Goal: Task Accomplishment & Management: Use online tool/utility

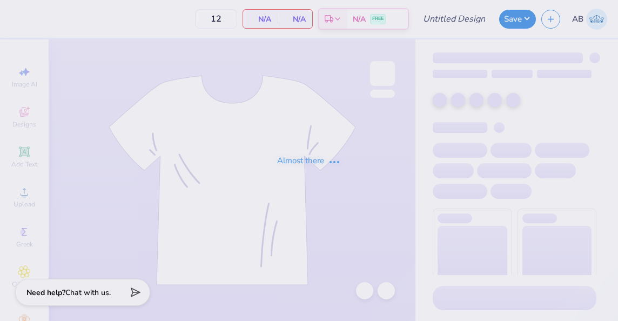
type input "50"
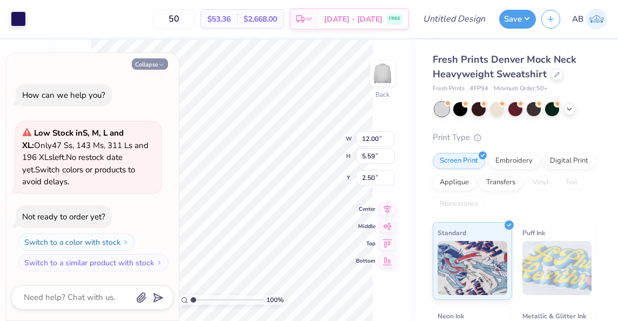
click at [150, 65] on button "Collapse" at bounding box center [150, 63] width 36 height 11
type textarea "x"
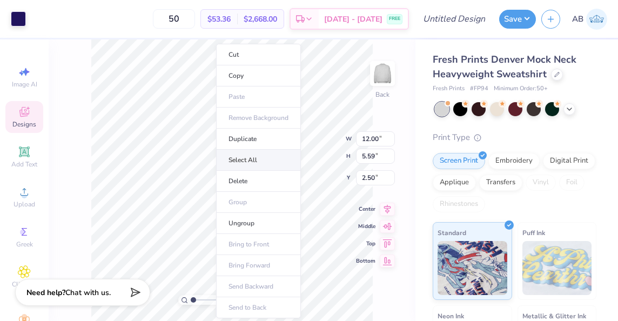
click at [253, 165] on li "Select All" at bounding box center [258, 160] width 85 height 21
click at [220, 145] on li "Duplicate" at bounding box center [262, 139] width 85 height 21
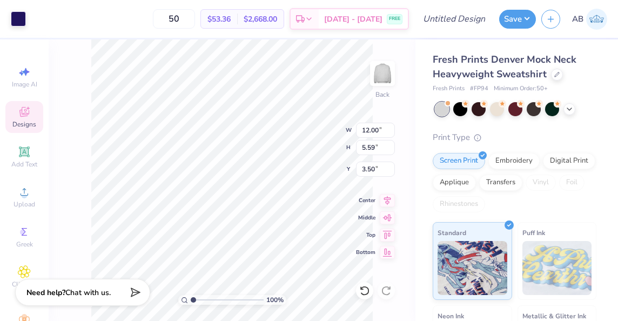
type input "3.50"
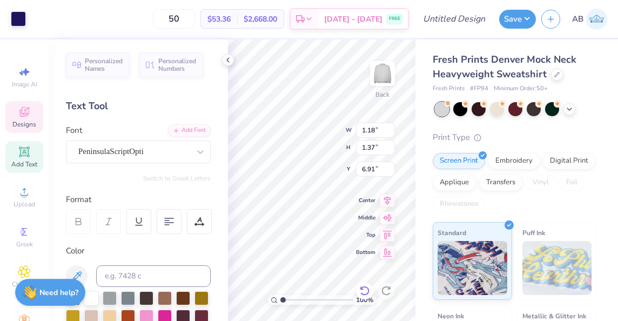
click at [362, 287] on icon at bounding box center [364, 291] width 9 height 10
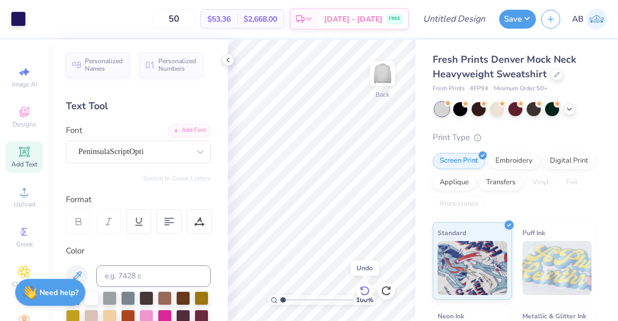
click at [359, 286] on icon at bounding box center [364, 290] width 11 height 11
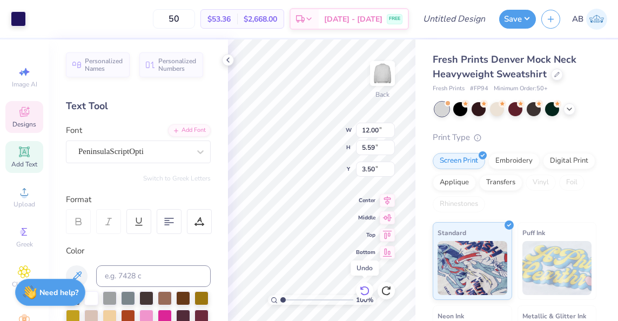
click at [359, 286] on icon at bounding box center [364, 290] width 11 height 11
type textarea "G"
type textarea "Alpha Xi Delta"
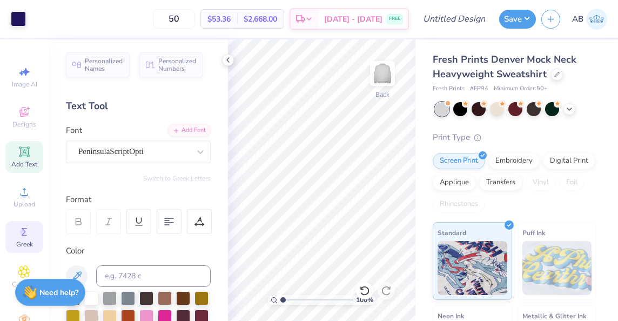
click at [26, 249] on span "Greek" at bounding box center [24, 244] width 17 height 9
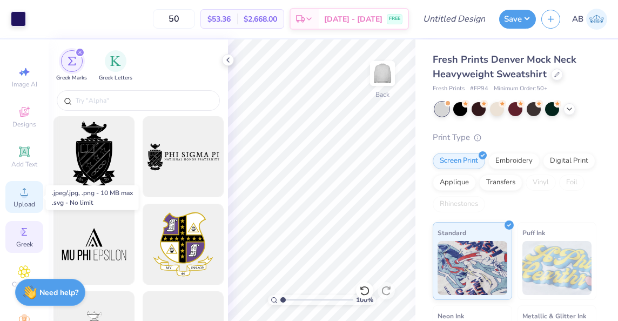
scroll to position [51, 0]
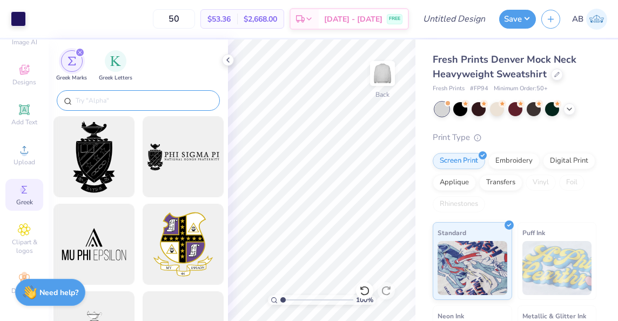
click at [86, 98] on input "text" at bounding box center [144, 100] width 138 height 11
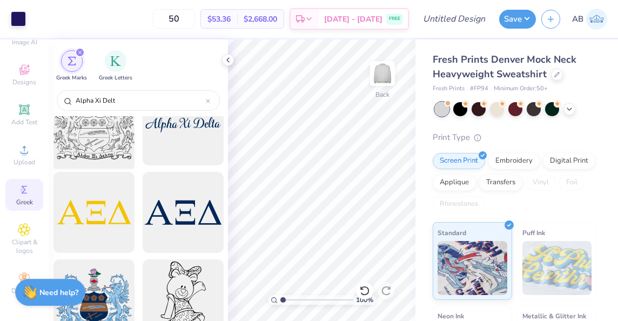
scroll to position [0, 0]
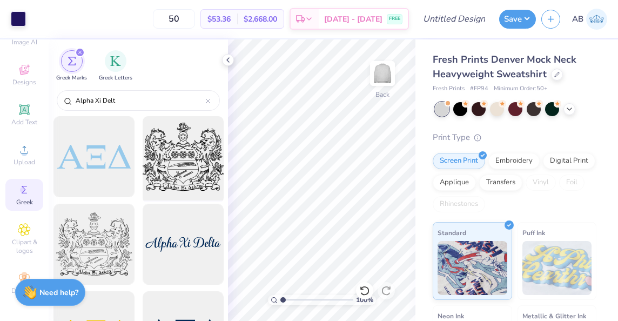
type input "Alpha Xi Delt"
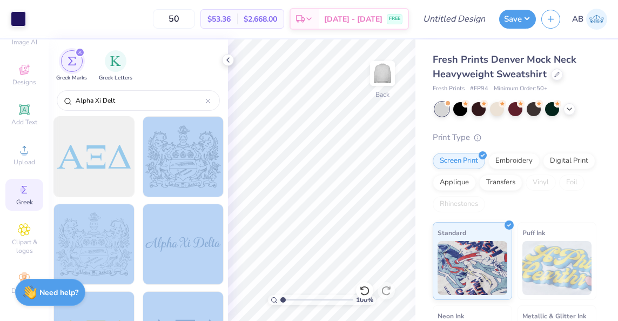
click at [336, 173] on div "Art colors 50 $53.36 Per Item $2,668.00 Total Est. Delivery Sep 8 - 11 FREE Des…" at bounding box center [309, 160] width 618 height 321
click at [157, 152] on div at bounding box center [182, 156] width 89 height 89
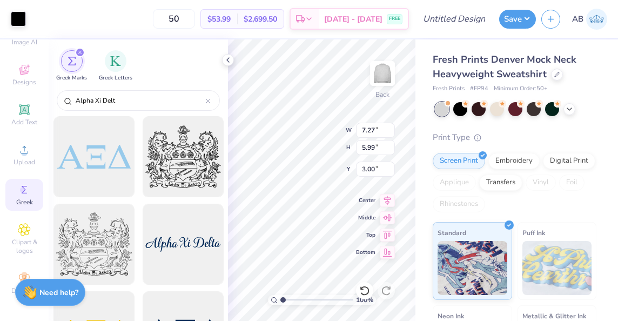
type input "7.27"
type input "5.99"
type input "6.59"
type input "3.05"
type input "2.51"
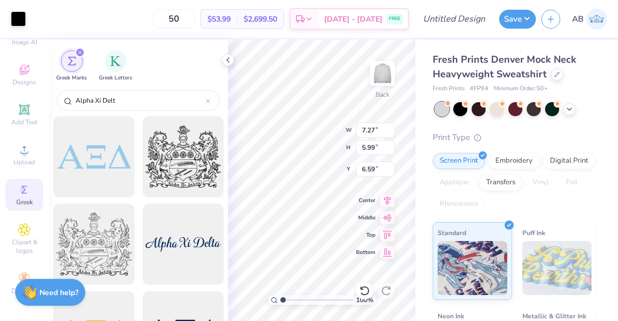
type input "6.60"
type input "1.18"
type input "1.37"
type input "5.91"
type input "5.05"
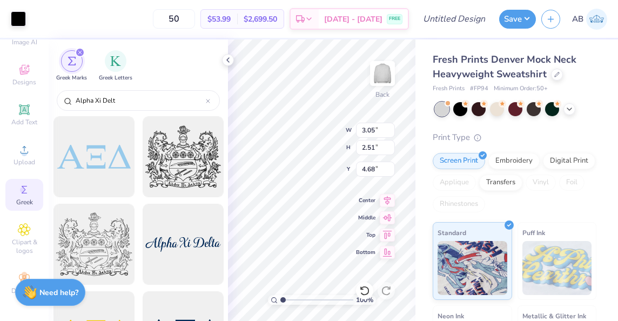
type input "4.68"
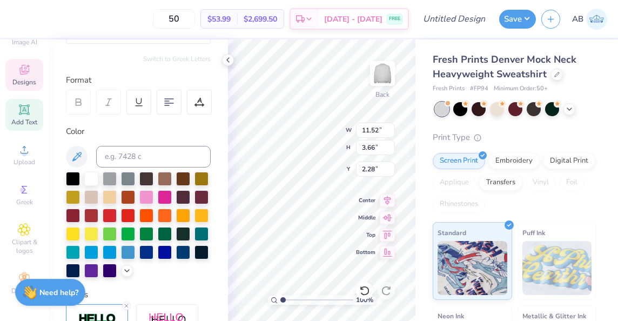
scroll to position [162, 0]
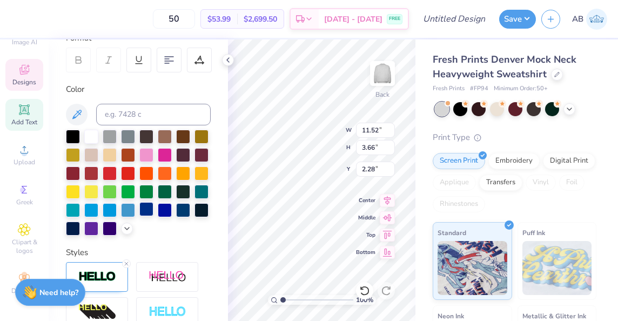
click at [139, 216] on div at bounding box center [146, 209] width 14 height 14
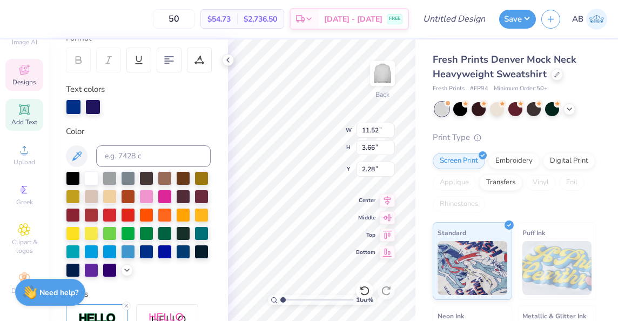
click at [92, 277] on div at bounding box center [138, 224] width 145 height 106
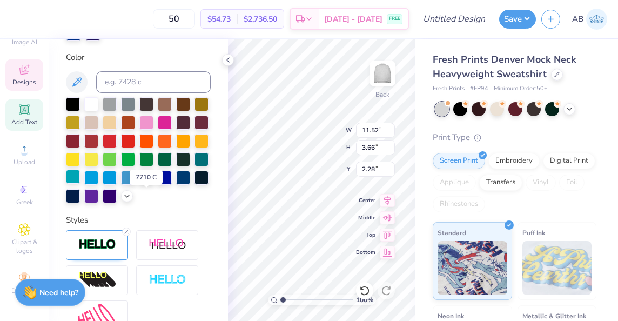
scroll to position [237, 0]
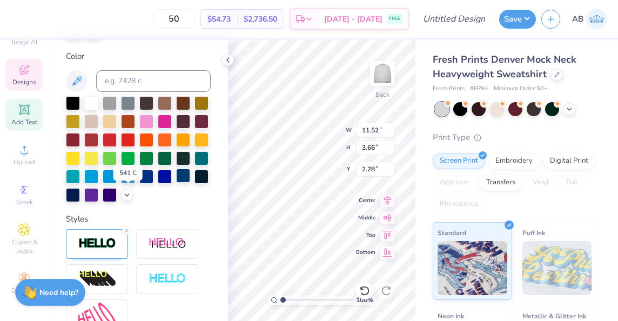
click at [176, 183] on div at bounding box center [183, 176] width 14 height 14
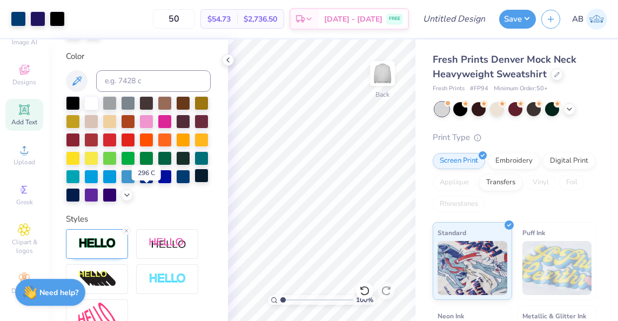
click at [195, 183] on div at bounding box center [202, 176] width 14 height 14
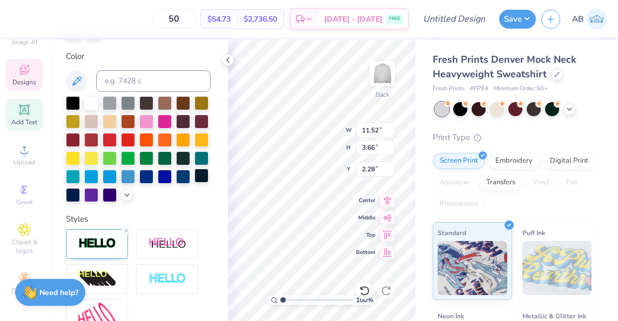
click at [195, 183] on div at bounding box center [202, 176] width 14 height 14
click at [176, 183] on div at bounding box center [183, 176] width 14 height 14
click at [158, 183] on div at bounding box center [165, 176] width 14 height 14
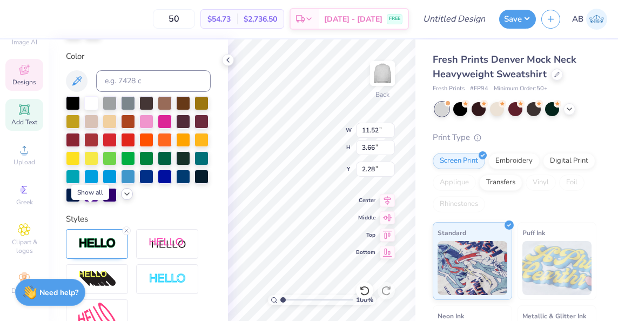
click at [123, 198] on icon at bounding box center [127, 194] width 9 height 9
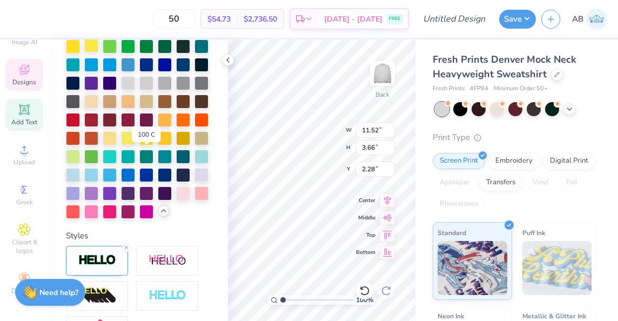
scroll to position [346, 0]
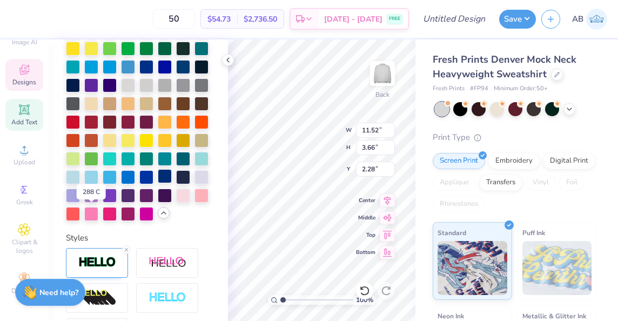
click at [158, 183] on div at bounding box center [165, 176] width 14 height 14
click at [195, 73] on div at bounding box center [202, 66] width 14 height 14
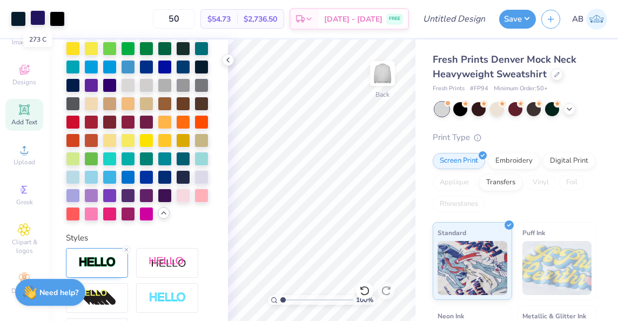
click at [38, 19] on div at bounding box center [37, 17] width 15 height 15
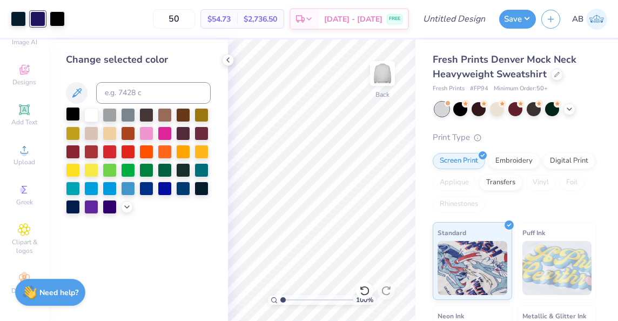
click at [73, 112] on div at bounding box center [73, 114] width 14 height 14
click at [20, 21] on div at bounding box center [18, 17] width 15 height 15
click at [71, 113] on div at bounding box center [73, 114] width 14 height 14
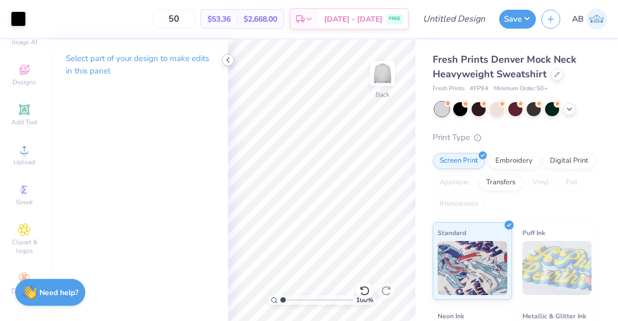
click at [229, 62] on polyline at bounding box center [228, 60] width 2 height 4
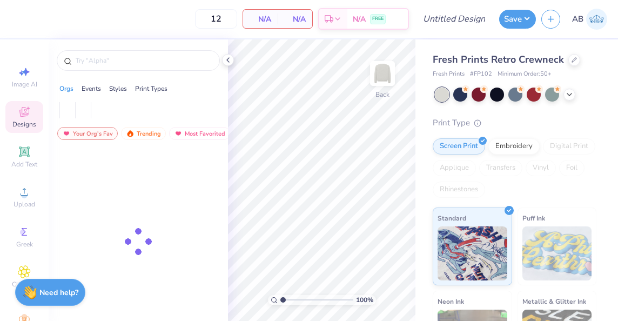
type input "50"
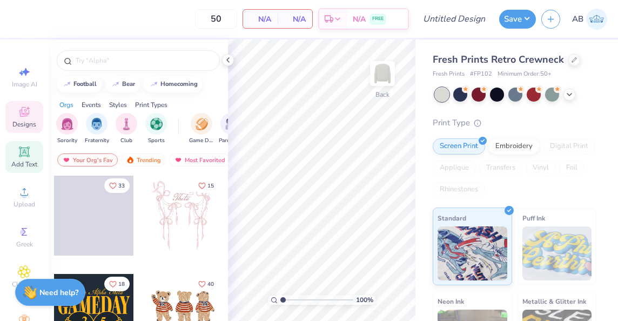
click at [30, 159] on div "Add Text" at bounding box center [24, 157] width 38 height 32
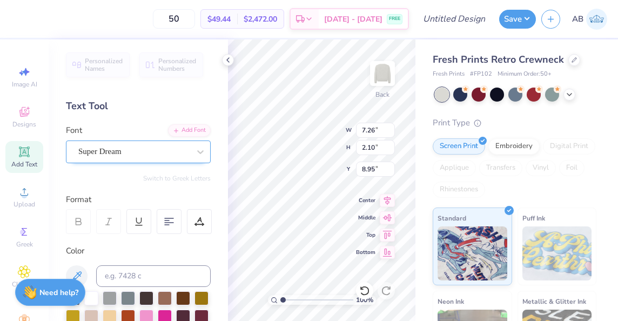
click at [177, 155] on div "Super Dream" at bounding box center [133, 151] width 113 height 17
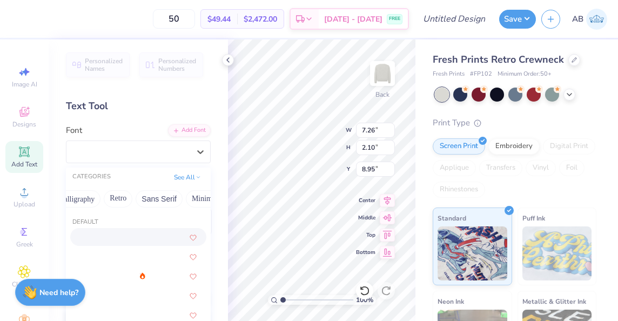
scroll to position [0, 191]
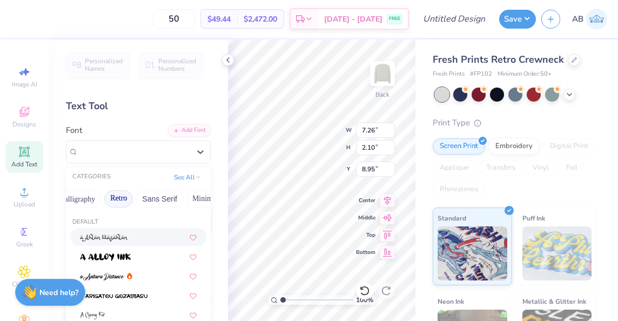
click at [109, 200] on button "Retro" at bounding box center [118, 198] width 29 height 17
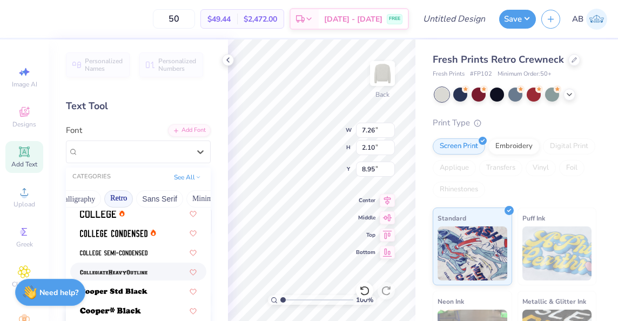
scroll to position [453, 0]
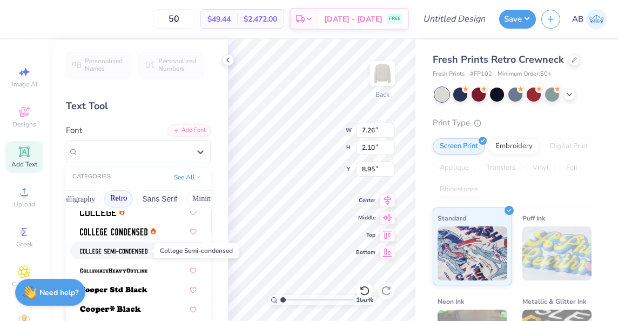
click at [110, 251] on img at bounding box center [114, 251] width 68 height 8
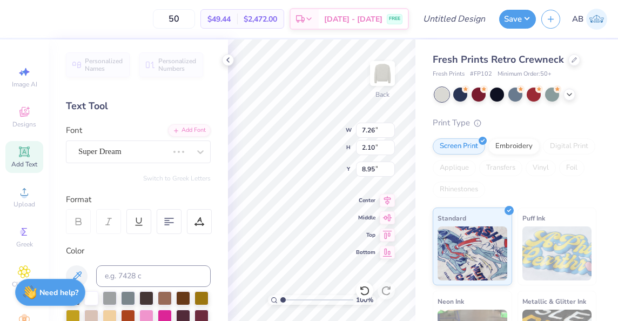
type input "6.01"
type input "2.05"
type input "8.97"
type textarea "T"
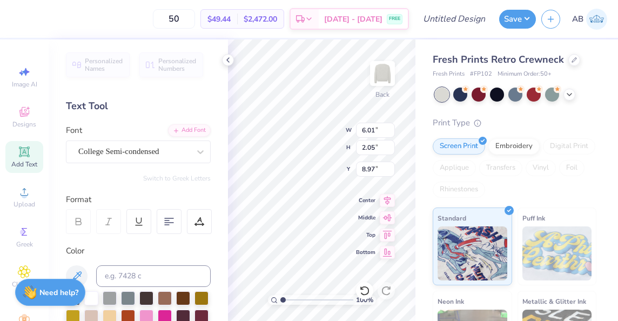
scroll to position [9, 2]
type textarea "1893"
type input "3.00"
type input "7.01"
type input "2.93"
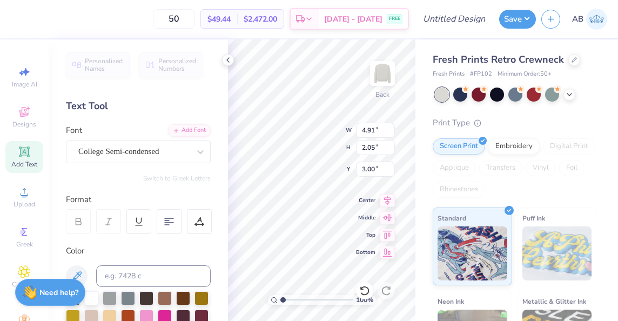
type input "2.12"
type input "8.73"
type input "3.65"
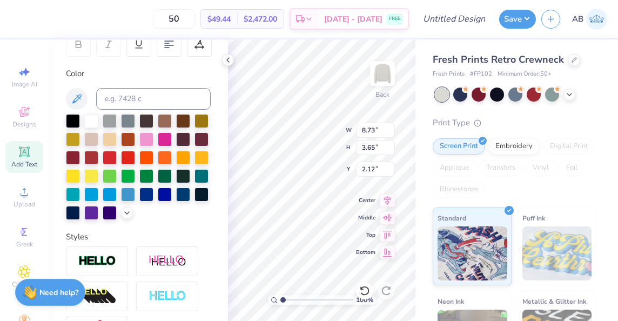
scroll to position [178, 0]
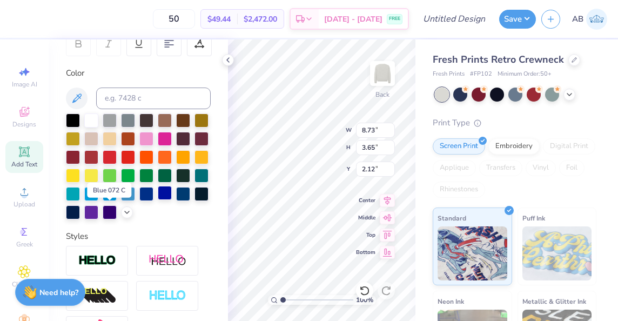
click at [158, 200] on div at bounding box center [165, 193] width 14 height 14
click at [139, 200] on div at bounding box center [146, 193] width 14 height 14
click at [93, 219] on div at bounding box center [138, 166] width 145 height 106
click at [123, 216] on icon at bounding box center [127, 211] width 9 height 9
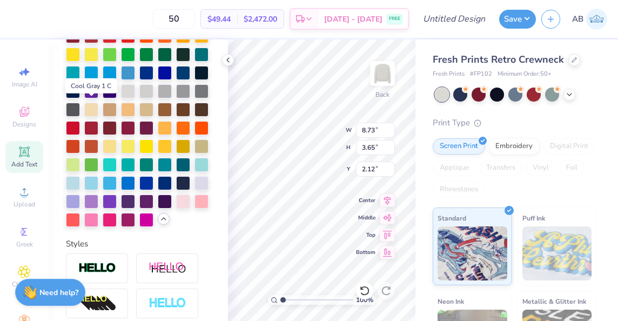
scroll to position [300, 0]
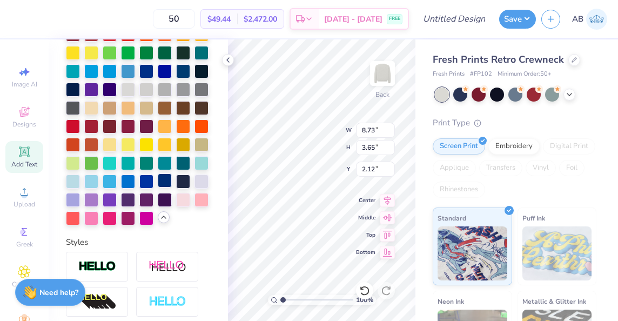
click at [158, 188] on div at bounding box center [165, 180] width 14 height 14
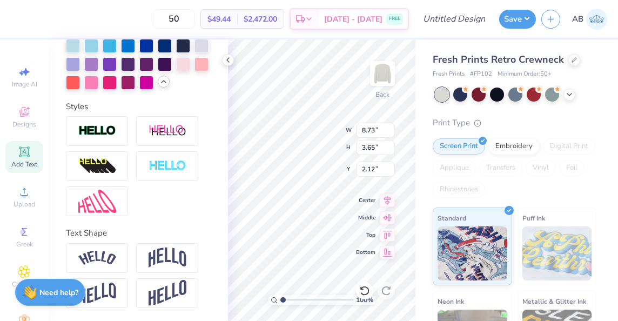
scroll to position [472, 0]
click at [107, 131] on img at bounding box center [97, 131] width 38 height 12
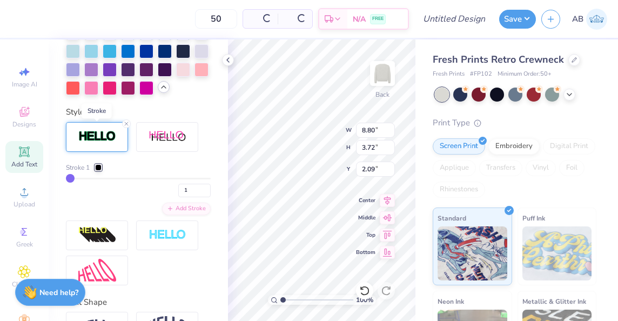
type input "8.80"
type input "3.72"
type input "2.09"
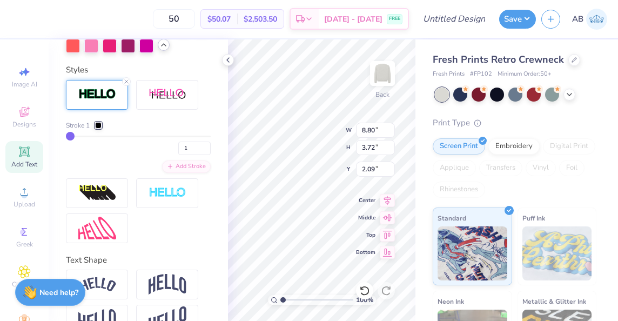
type input "7"
type input "20"
type input "26"
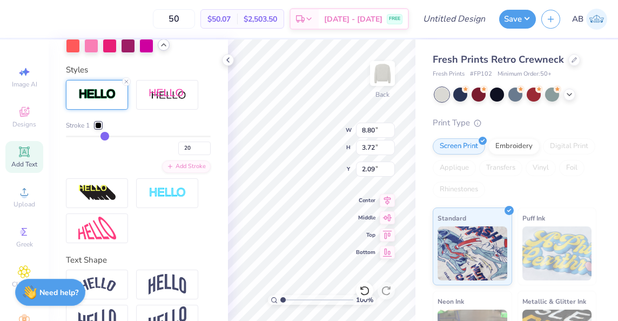
type input "26"
type input "30"
type input "33"
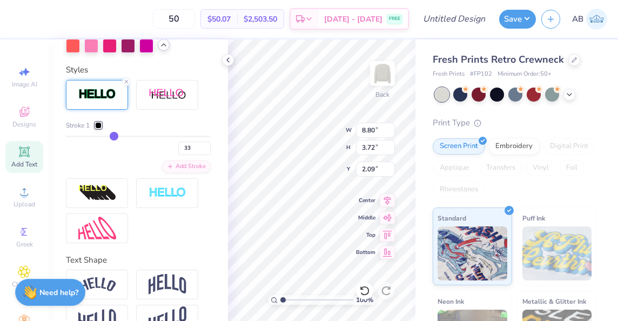
type input "35"
type input "38"
type input "42"
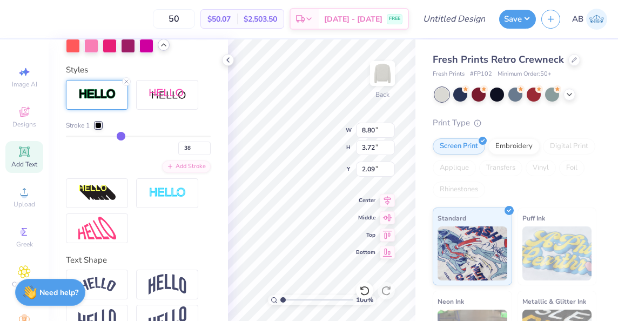
type input "42"
type input "43"
type input "44"
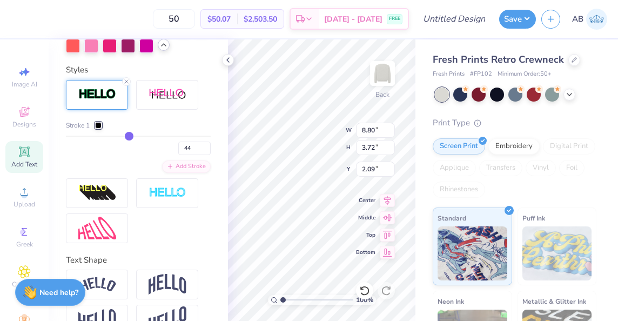
type input "45"
type input "47"
type input "48"
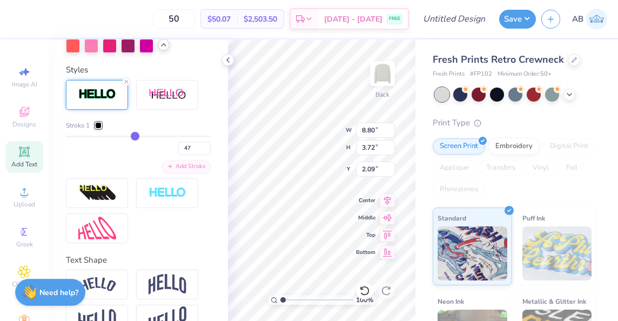
type input "48"
type input "50"
type input "53"
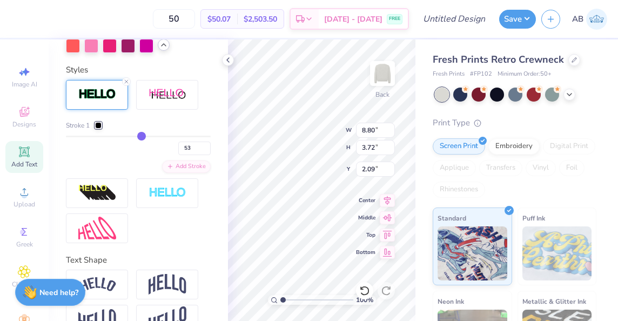
type input "56"
type input "58"
type input "62"
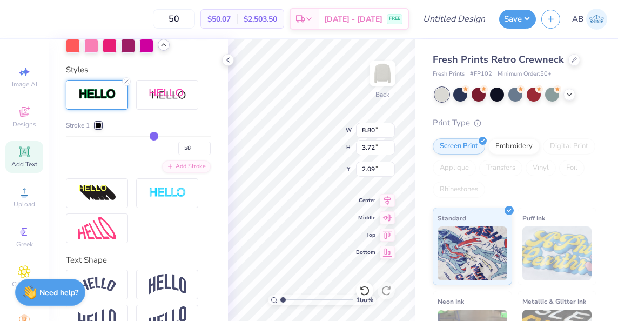
type input "62"
type input "64"
type input "67"
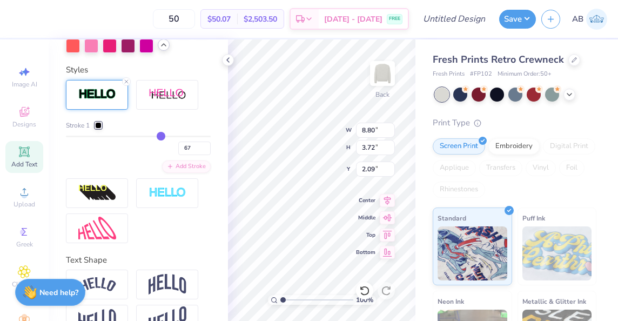
type input "70"
type input "73"
type input "77"
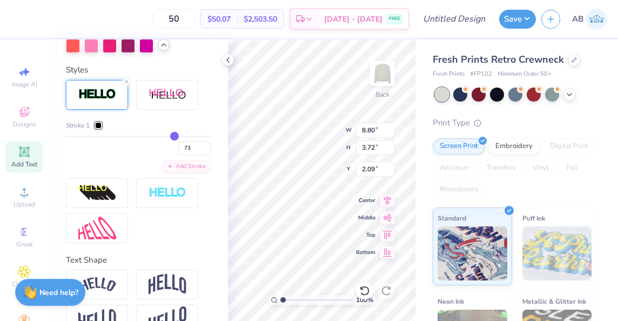
type input "77"
type input "80"
type input "84"
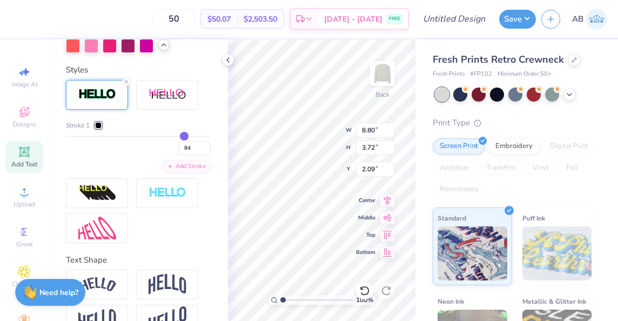
type input "89"
type input "90"
type input "92"
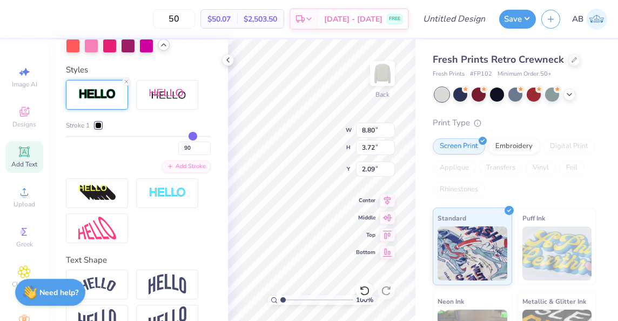
type input "92"
type input "93"
type input "95"
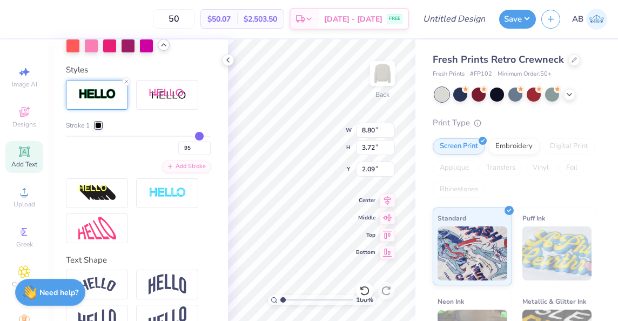
type input "97"
type input "99"
type input "100"
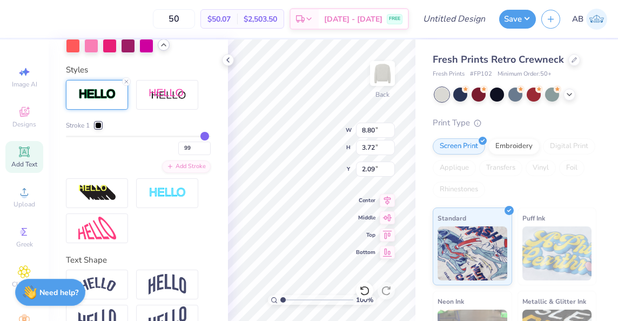
type input "100"
type input "93"
type input "86"
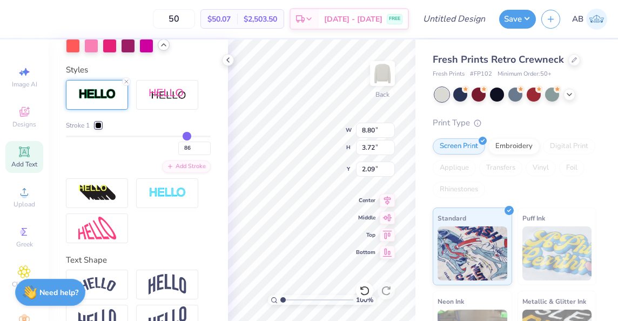
type input "80"
type input "69"
type input "62"
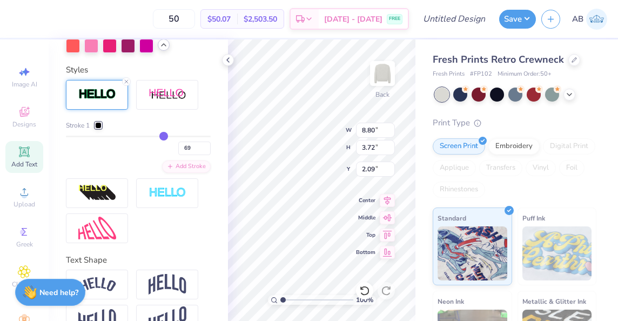
type input "62"
type input "52"
type input "44"
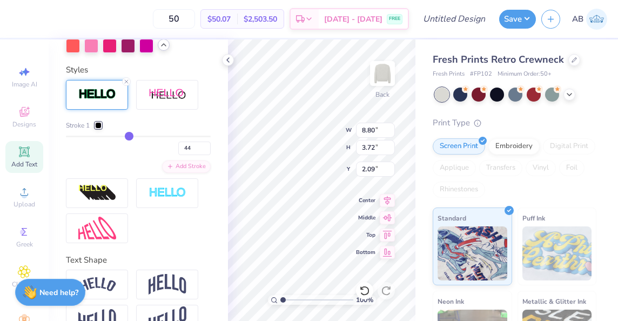
type input "37"
type input "30"
type input "21"
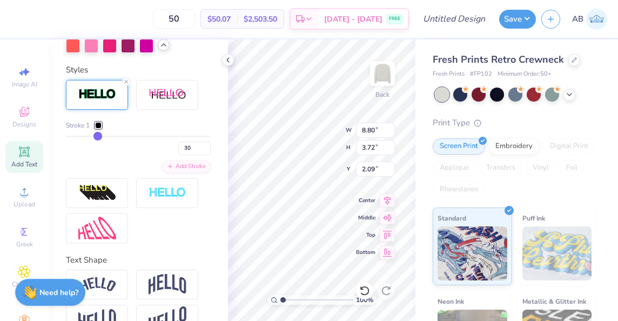
type input "21"
type input "16"
type input "10"
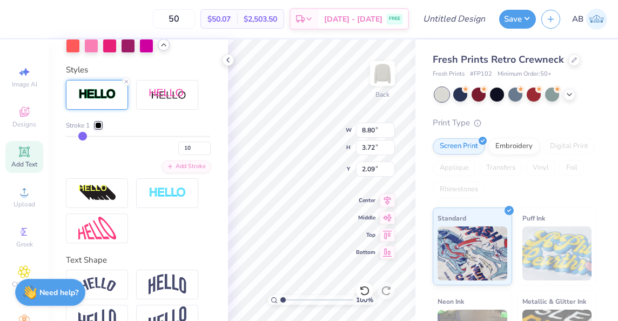
type input "7"
type input "4"
type input "1"
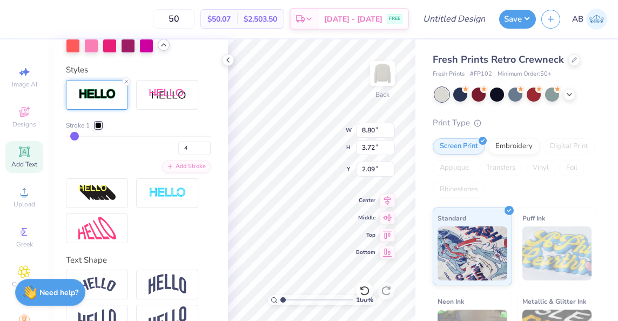
type input "1"
type input "6"
type input "21"
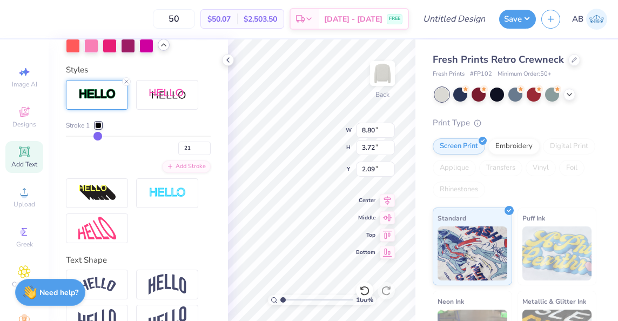
type input "49"
type input "68"
type input "77"
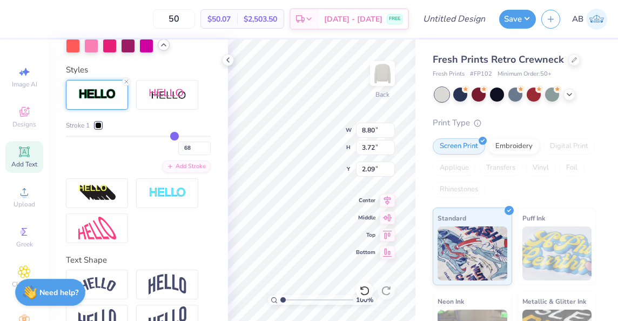
type input "77"
type input "89"
type input "90"
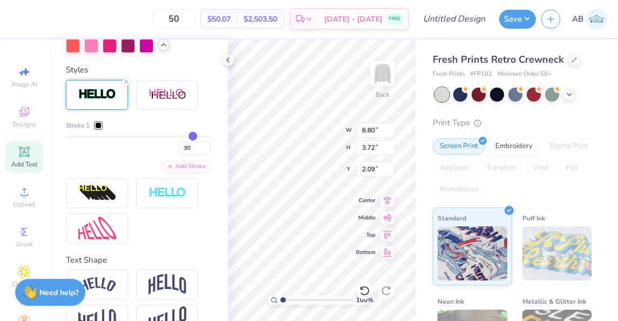
type input "91"
type input "92"
type input "94"
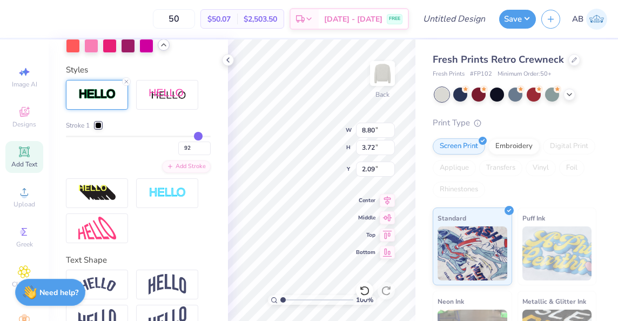
type input "94"
type input "95"
type input "97"
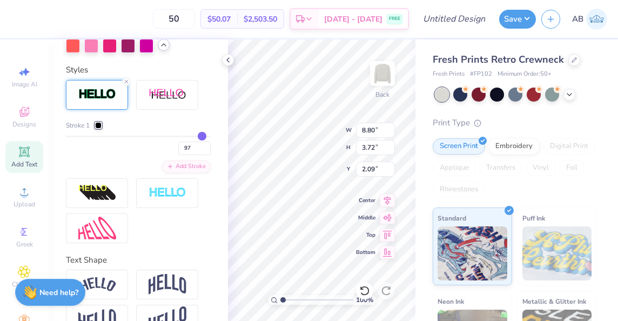
type input "98"
type input "100"
drag, startPoint x: 73, startPoint y: 172, endPoint x: 206, endPoint y: 195, distance: 134.3
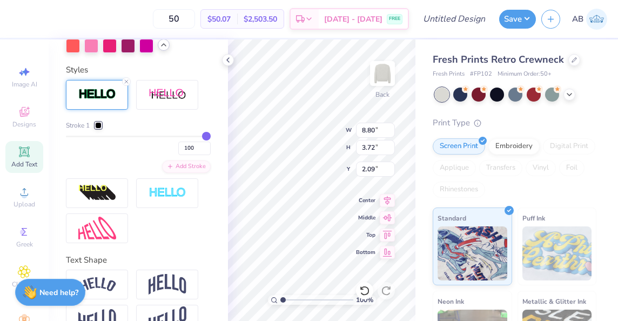
click at [206, 137] on input "range" at bounding box center [138, 137] width 145 height 2
type input "15.76"
type input "10.68"
type input "0.54"
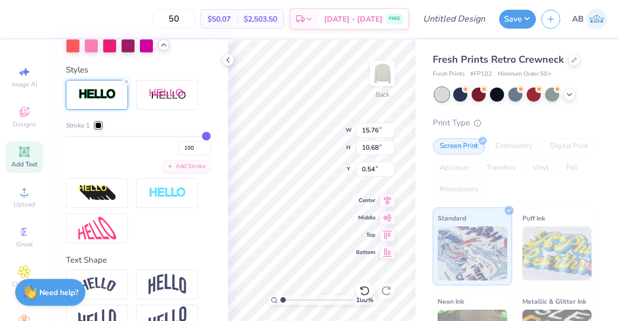
type input "95"
type input "72"
type input "56"
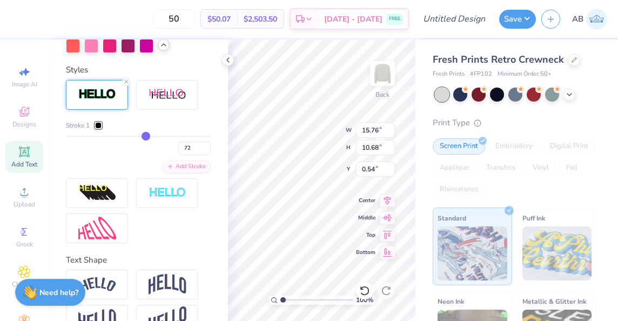
type input "56"
type input "45"
type input "35"
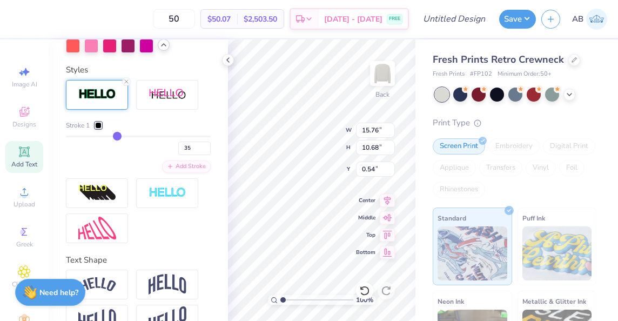
type input "29"
type input "23"
type input "18"
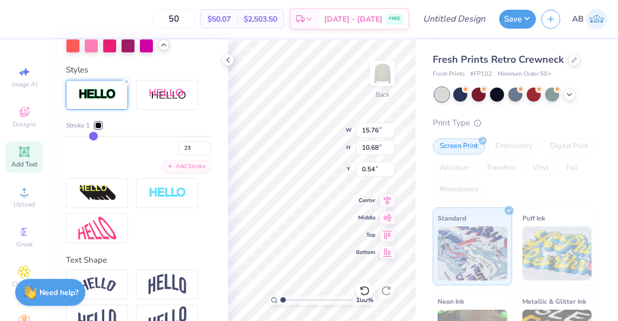
type input "18"
type input "13"
type input "9"
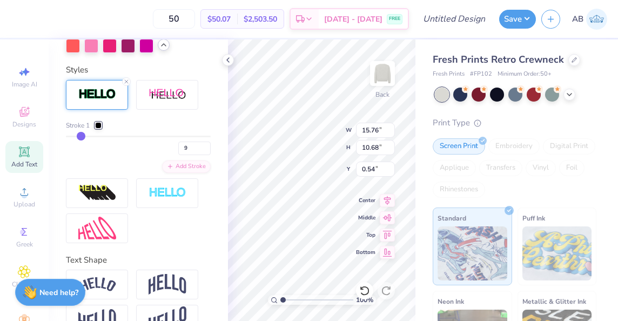
type input "7"
type input "5"
type input "2"
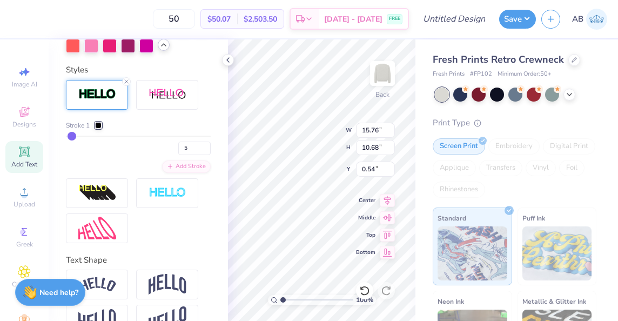
type input "2"
type input "1"
drag, startPoint x: 198, startPoint y: 173, endPoint x: 53, endPoint y: 182, distance: 144.6
type input "1"
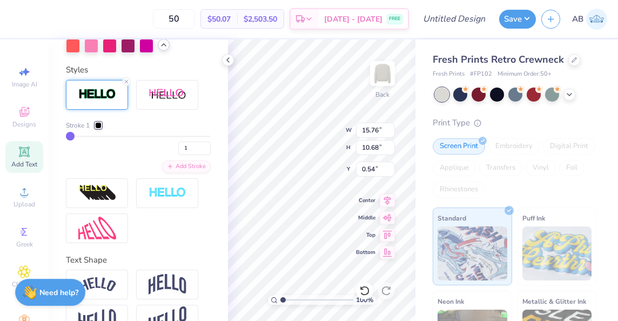
click at [66, 137] on input "range" at bounding box center [138, 137] width 145 height 2
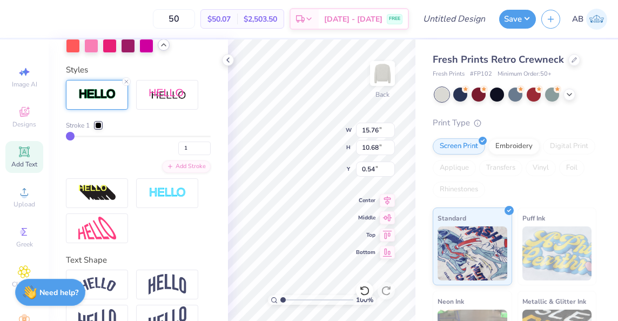
type input "8.80"
type input "3.72"
type input "4.02"
click at [129, 85] on icon at bounding box center [126, 81] width 6 height 6
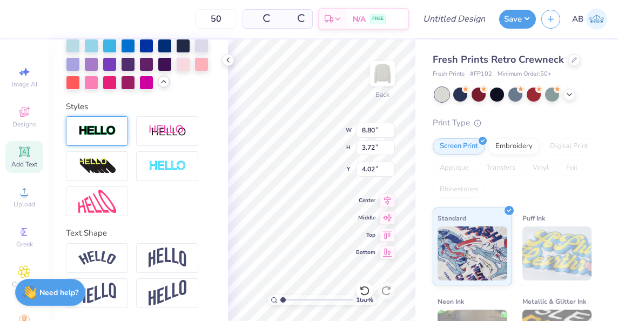
type input "8.73"
type input "3.65"
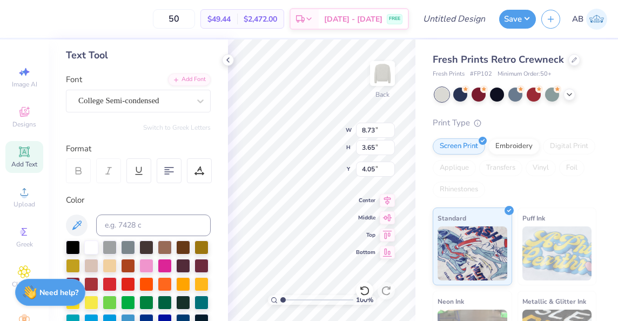
scroll to position [50, 0]
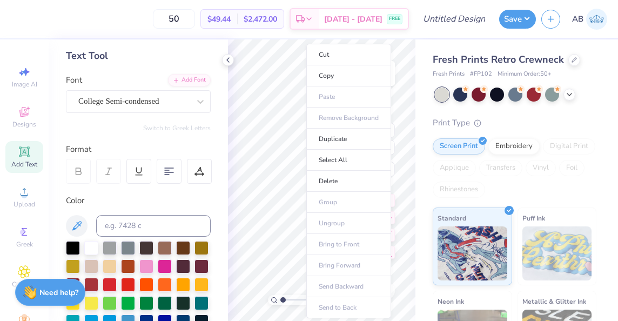
click at [148, 140] on div "Personalized Names Personalized Numbers Text Tool Add Font Font College Semi-co…" at bounding box center [138, 180] width 179 height 282
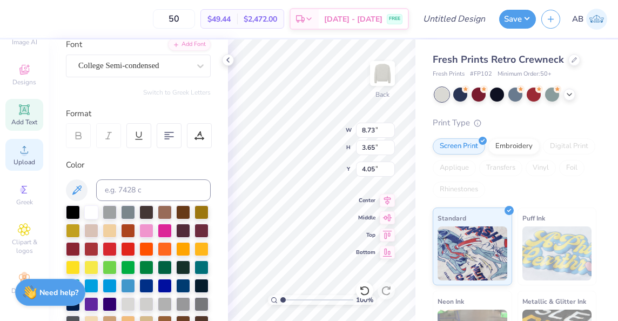
scroll to position [0, 0]
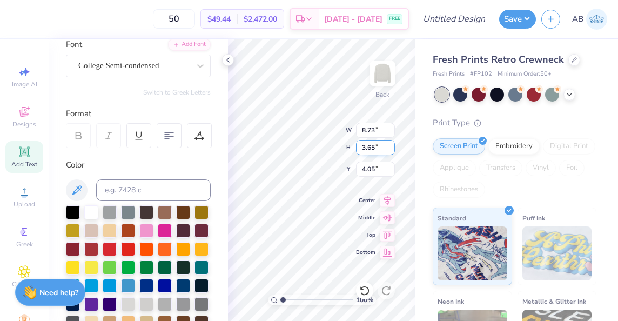
type input "2.41"
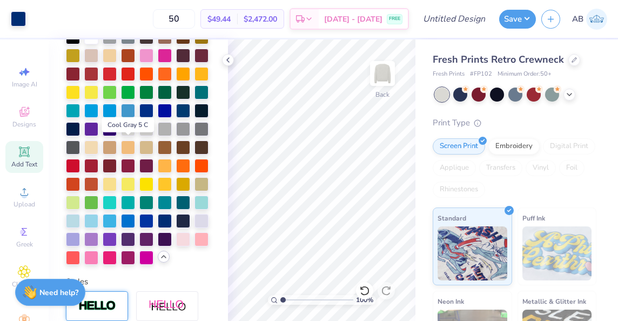
scroll to position [262, 0]
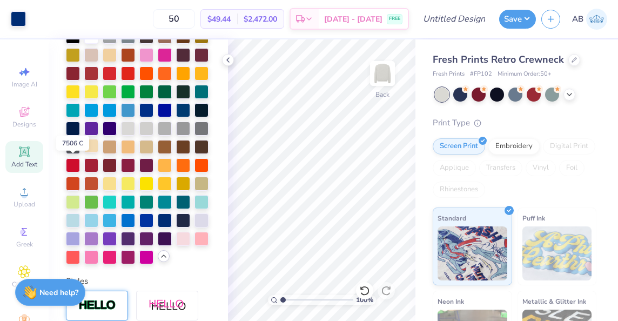
click at [84, 153] on div at bounding box center [91, 146] width 14 height 14
click at [125, 193] on div at bounding box center [138, 147] width 145 height 235
click at [117, 190] on div at bounding box center [110, 183] width 14 height 14
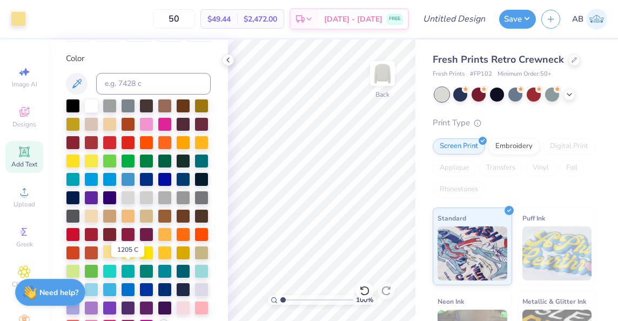
scroll to position [191, 0]
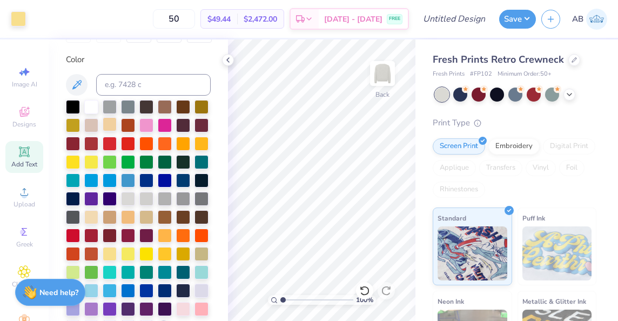
click at [117, 125] on div at bounding box center [110, 124] width 14 height 14
click at [87, 106] on div at bounding box center [91, 106] width 14 height 14
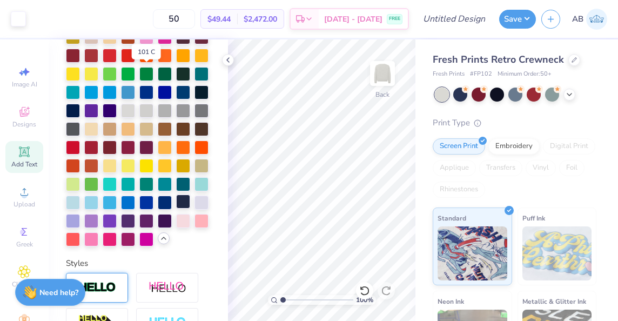
scroll to position [280, 0]
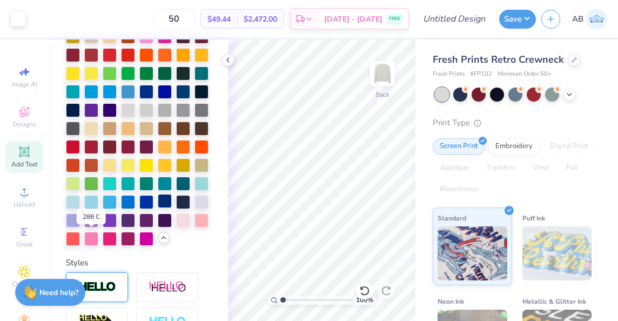
click at [158, 208] on div at bounding box center [165, 201] width 14 height 14
click at [195, 18] on input "50" at bounding box center [174, 18] width 42 height 19
type input "5"
type input "100"
click at [230, 58] on icon at bounding box center [228, 60] width 9 height 9
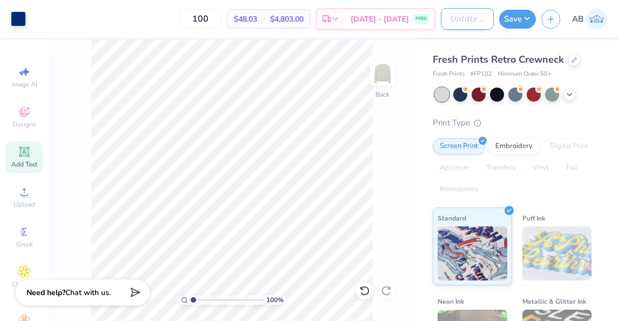
click at [467, 17] on input "Design Title" at bounding box center [467, 19] width 53 height 22
type input "[MEDICAL_DATA] merch ideas"
click at [521, 21] on button "Save" at bounding box center [517, 17] width 37 height 19
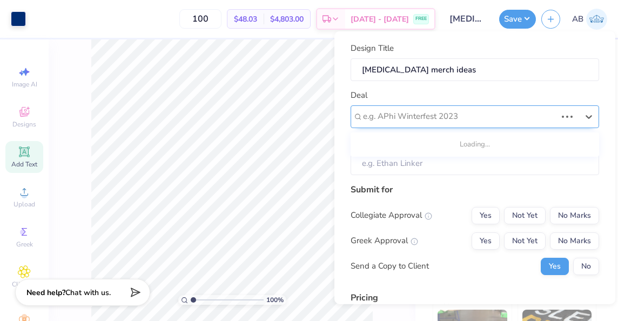
click at [439, 106] on div "e.g. APhi Winterfest 2023" at bounding box center [475, 116] width 249 height 23
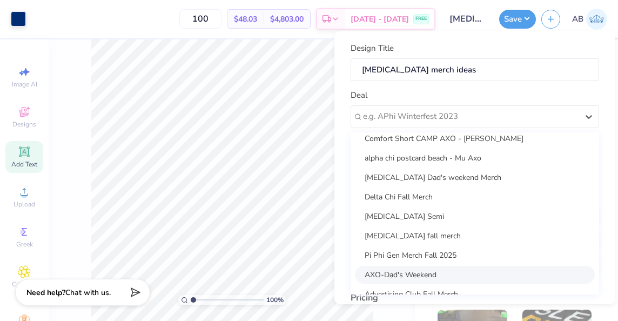
scroll to position [234, 0]
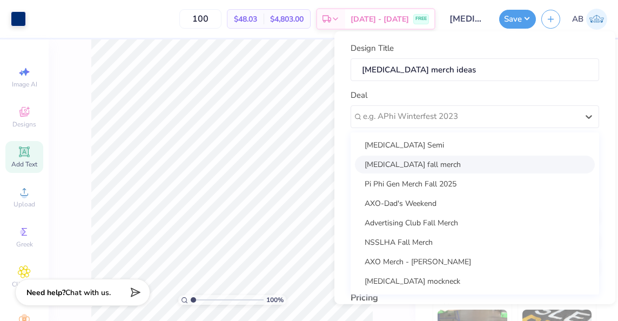
click at [480, 161] on div "[MEDICAL_DATA] fall merch" at bounding box center [475, 164] width 240 height 18
type input "[PERSON_NAME]"
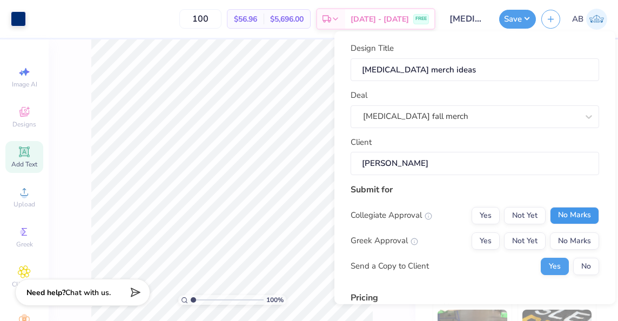
click at [570, 213] on button "No Marks" at bounding box center [574, 214] width 49 height 17
click at [559, 239] on button "No Marks" at bounding box center [574, 240] width 49 height 17
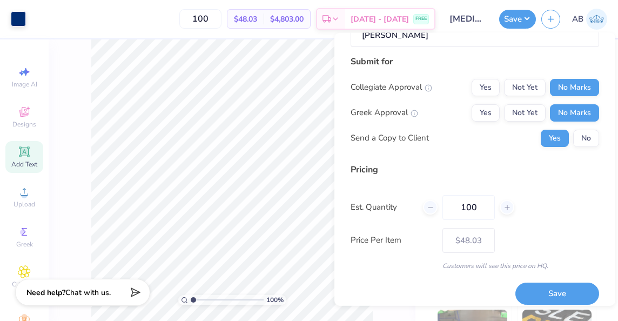
scroll to position [139, 0]
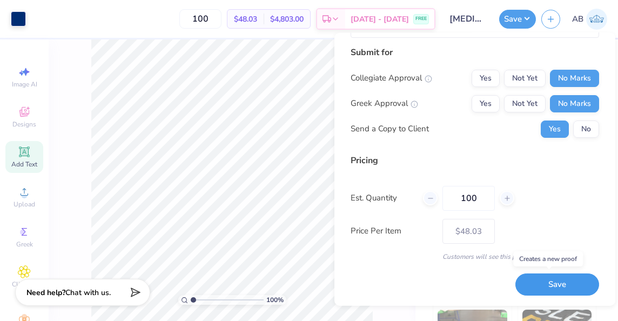
click at [527, 284] on button "Save" at bounding box center [558, 284] width 84 height 22
type input "– –"
